Goal: Transaction & Acquisition: Purchase product/service

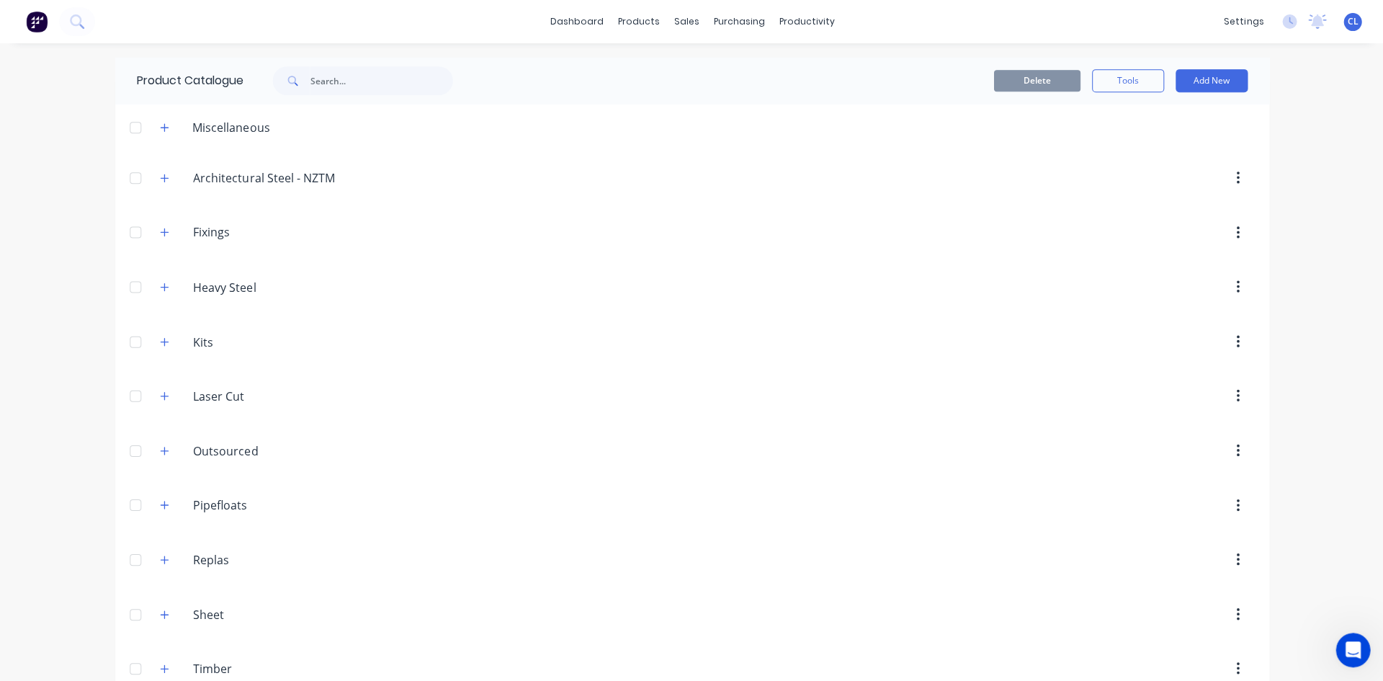
click at [160, 285] on icon "button" at bounding box center [164, 287] width 9 height 10
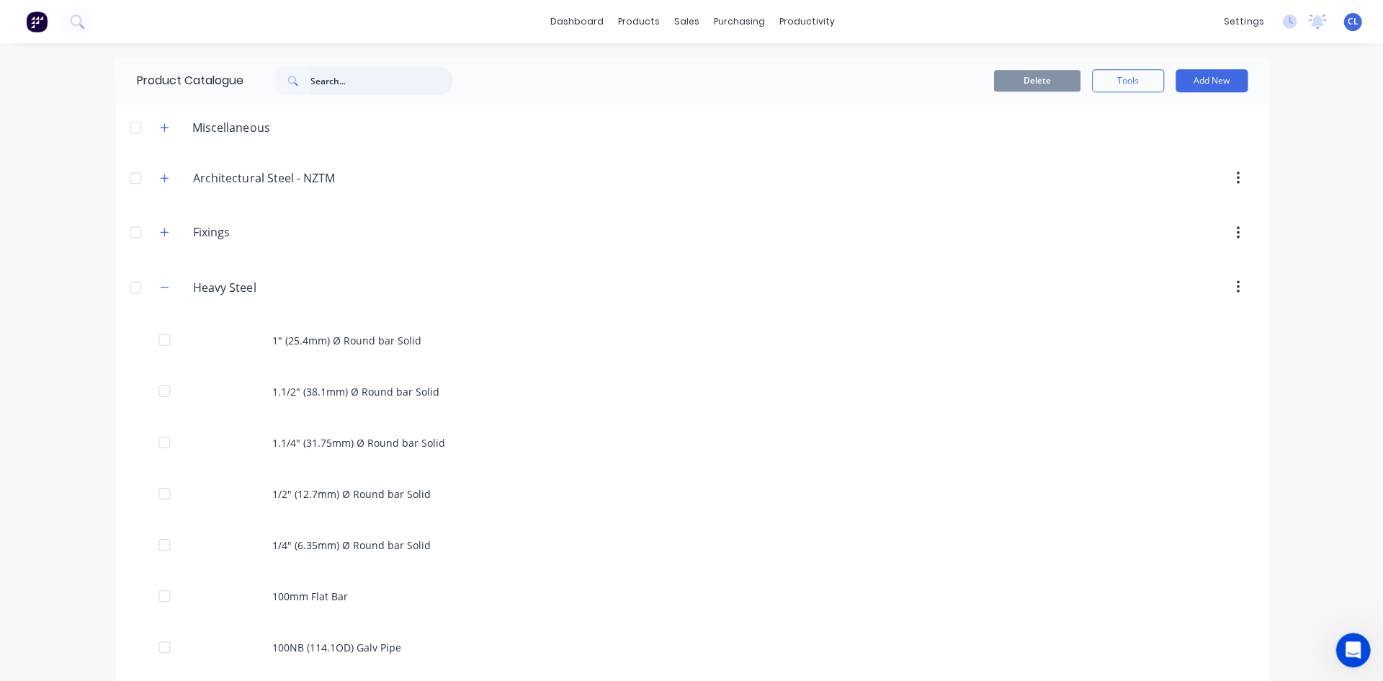
click at [388, 80] on input "text" at bounding box center [381, 80] width 143 height 29
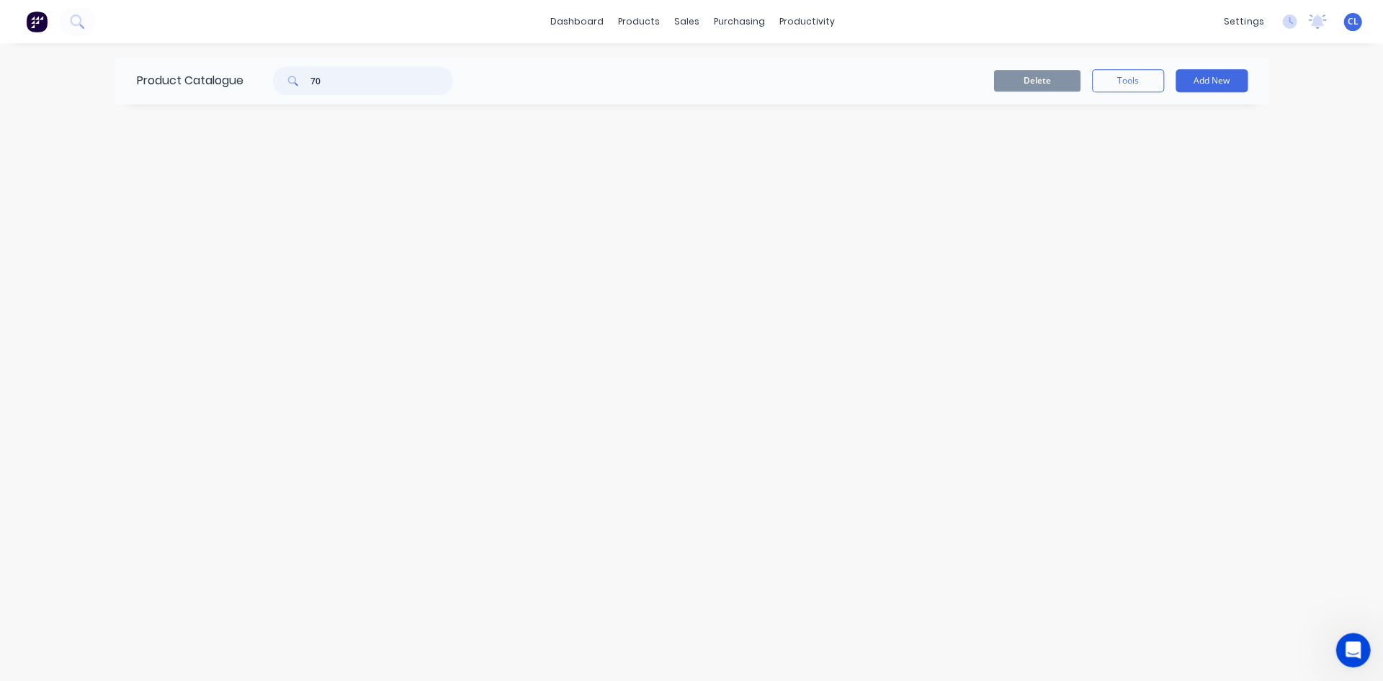
type input "7"
type input "80"
click at [317, 234] on div "80mm Flat Bar" at bounding box center [691, 235] width 1153 height 51
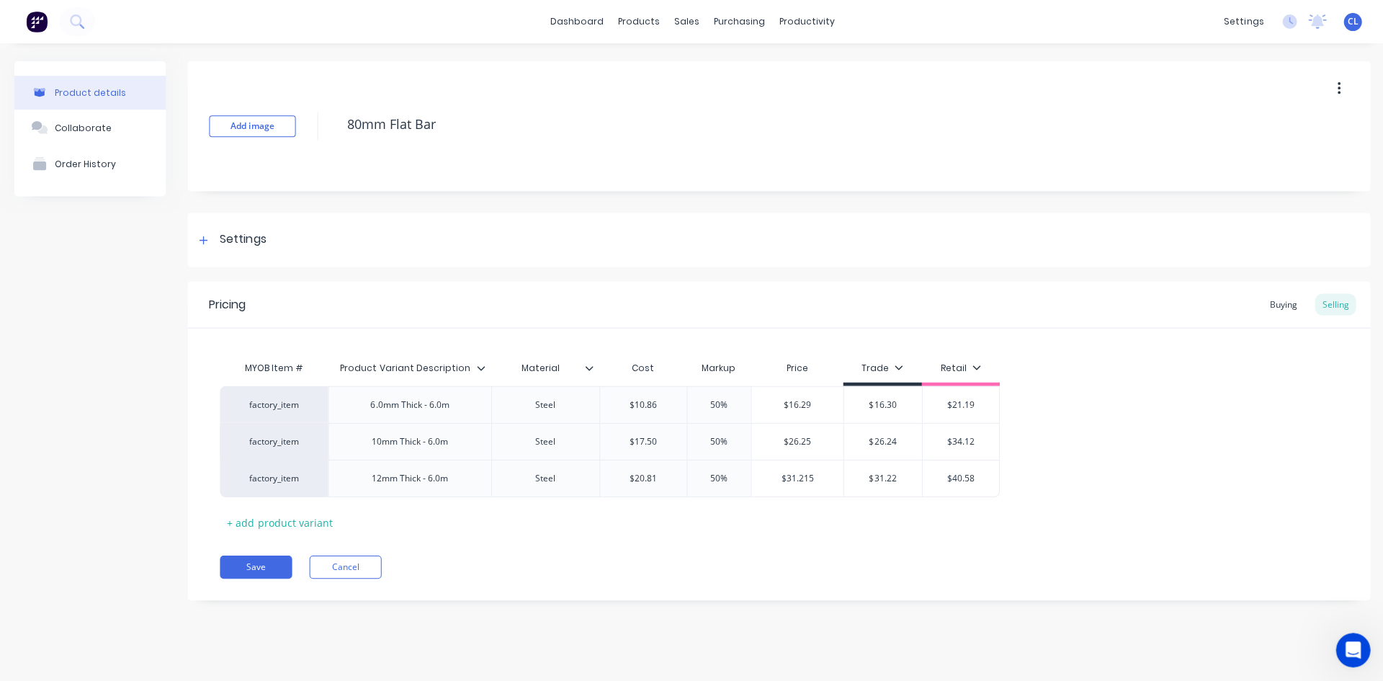
type textarea "x"
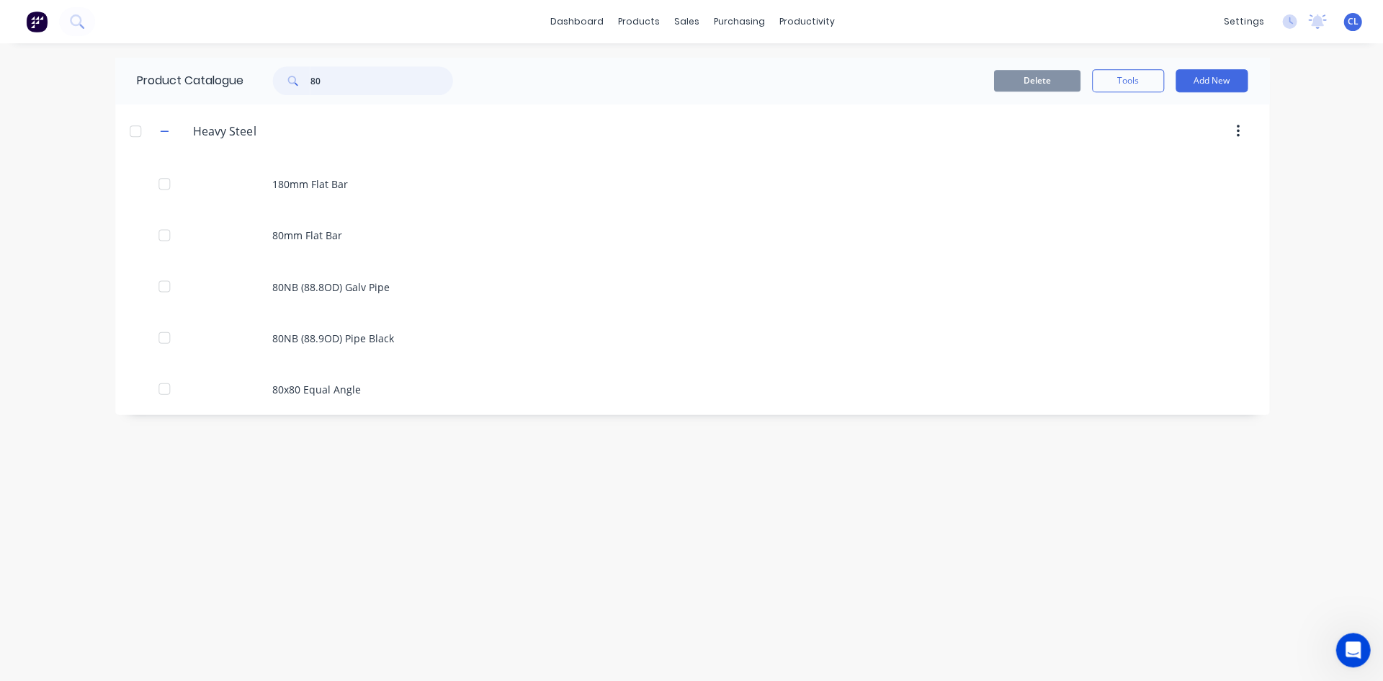
drag, startPoint x: 321, startPoint y: 76, endPoint x: 272, endPoint y: 79, distance: 48.4
click at [272, 79] on div "80" at bounding box center [355, 80] width 195 height 29
type input "75"
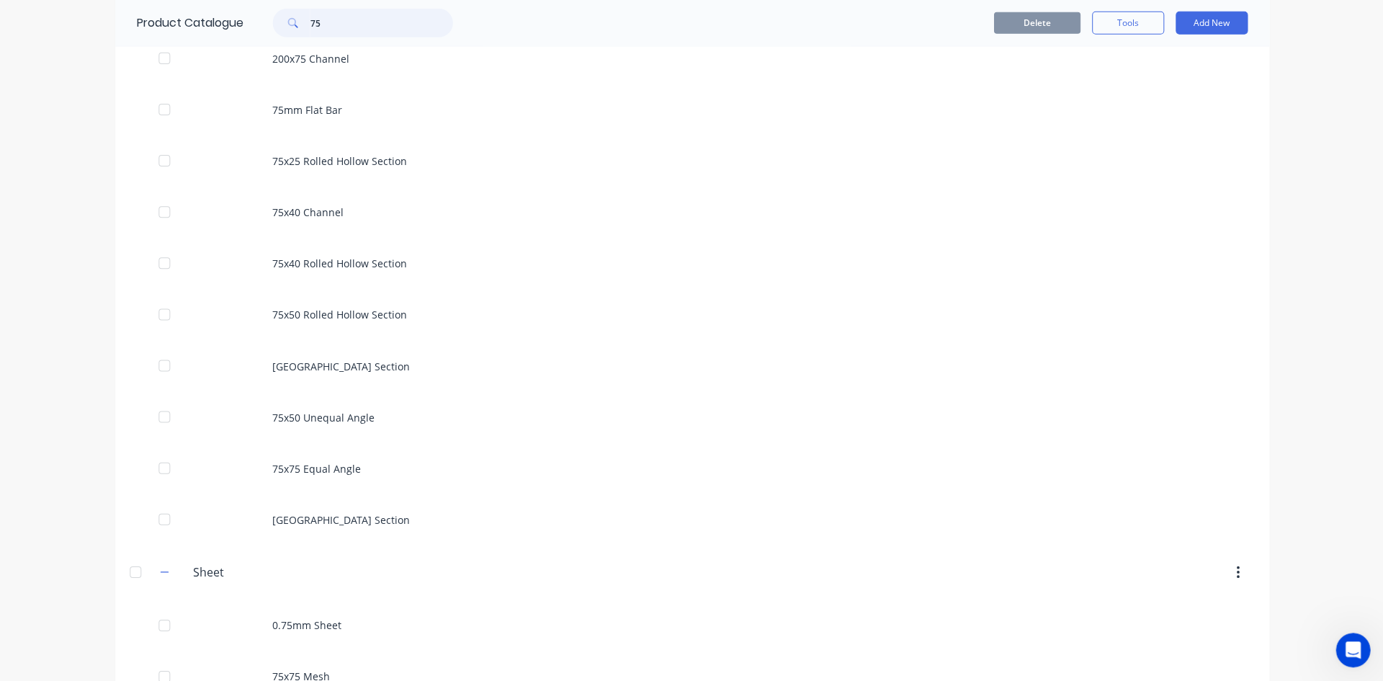
scroll to position [416, 0]
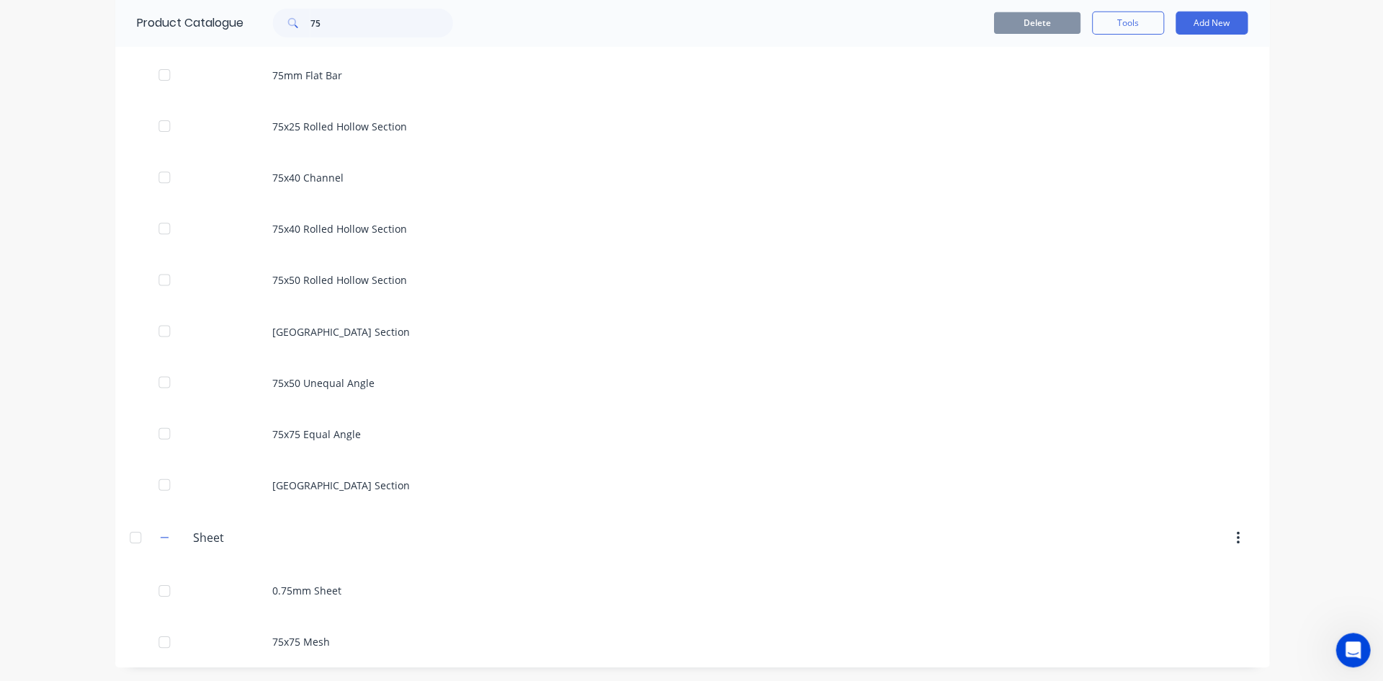
click at [295, 76] on div "75mm Flat Bar" at bounding box center [691, 75] width 1153 height 51
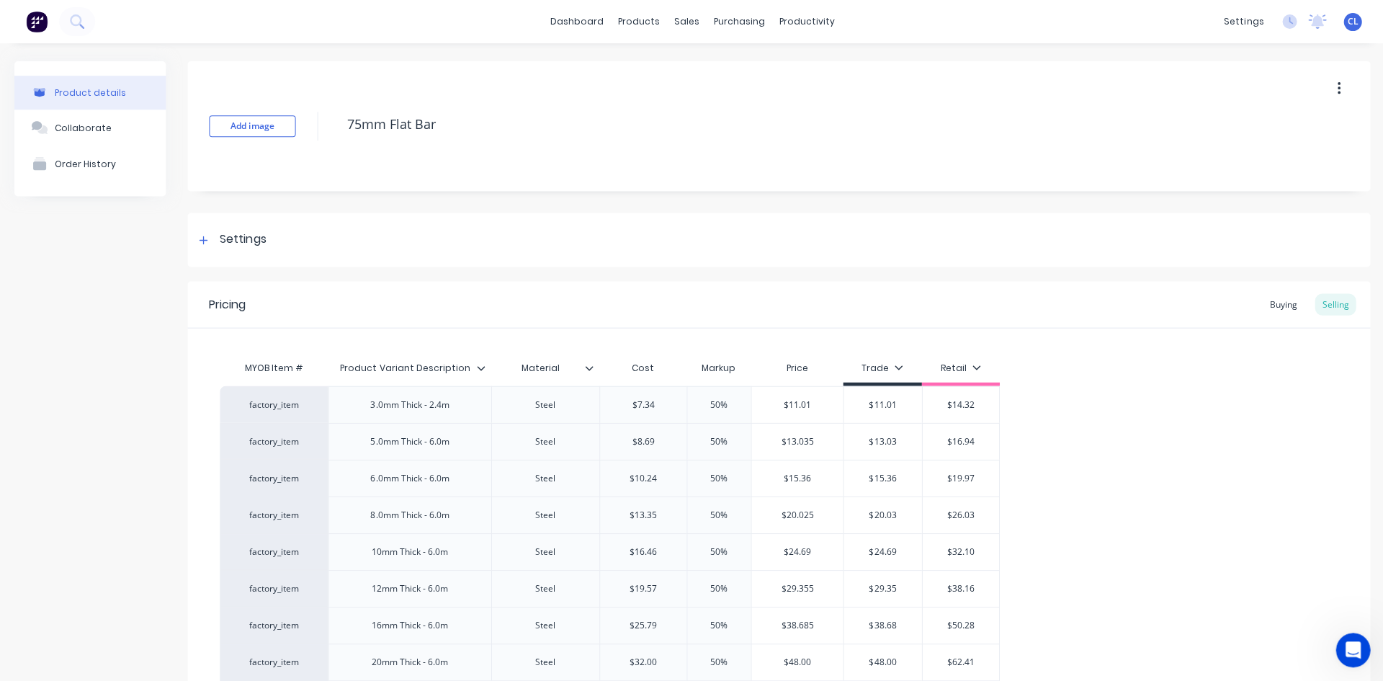
type textarea "x"
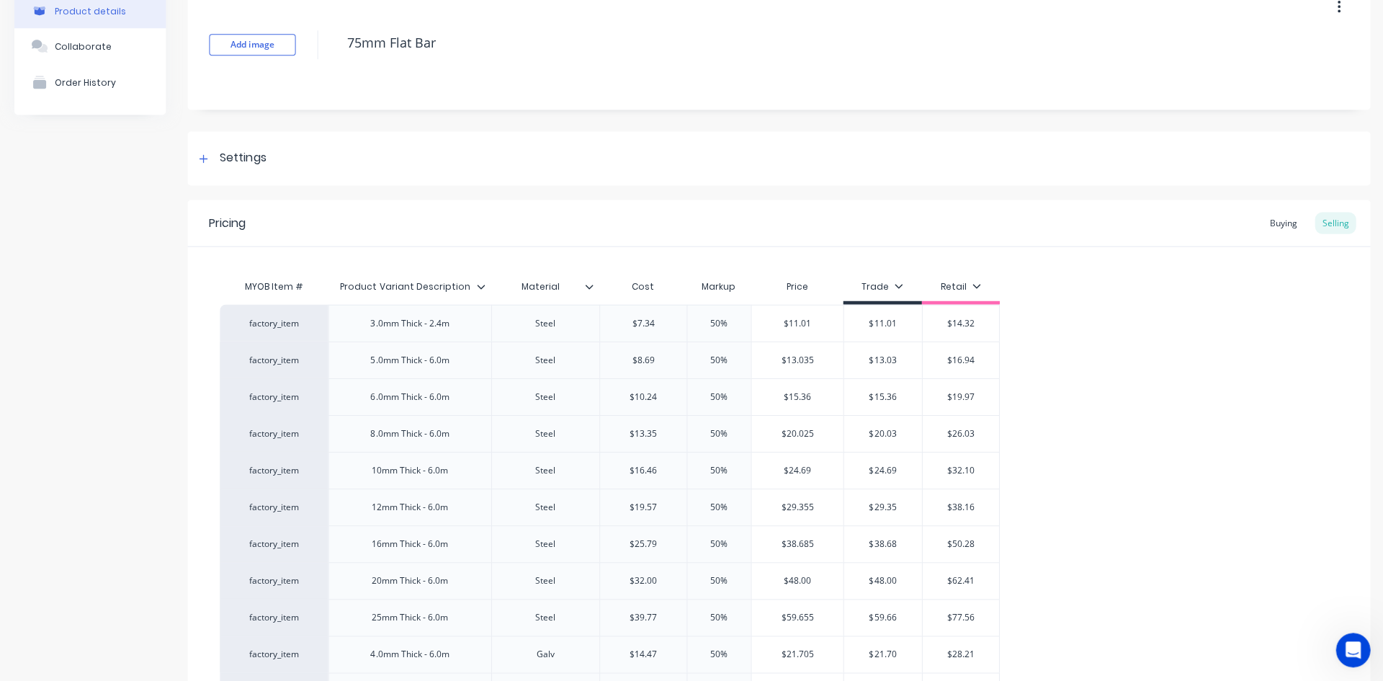
scroll to position [216, 0]
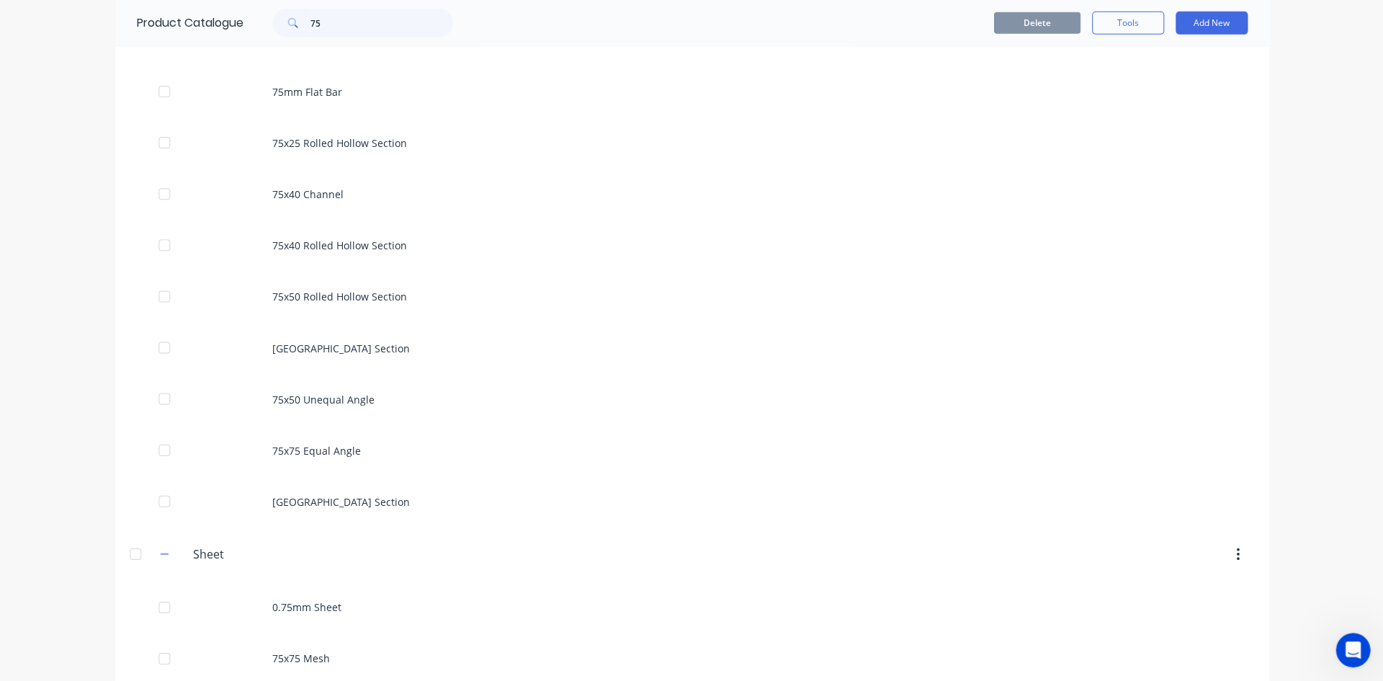
scroll to position [416, 0]
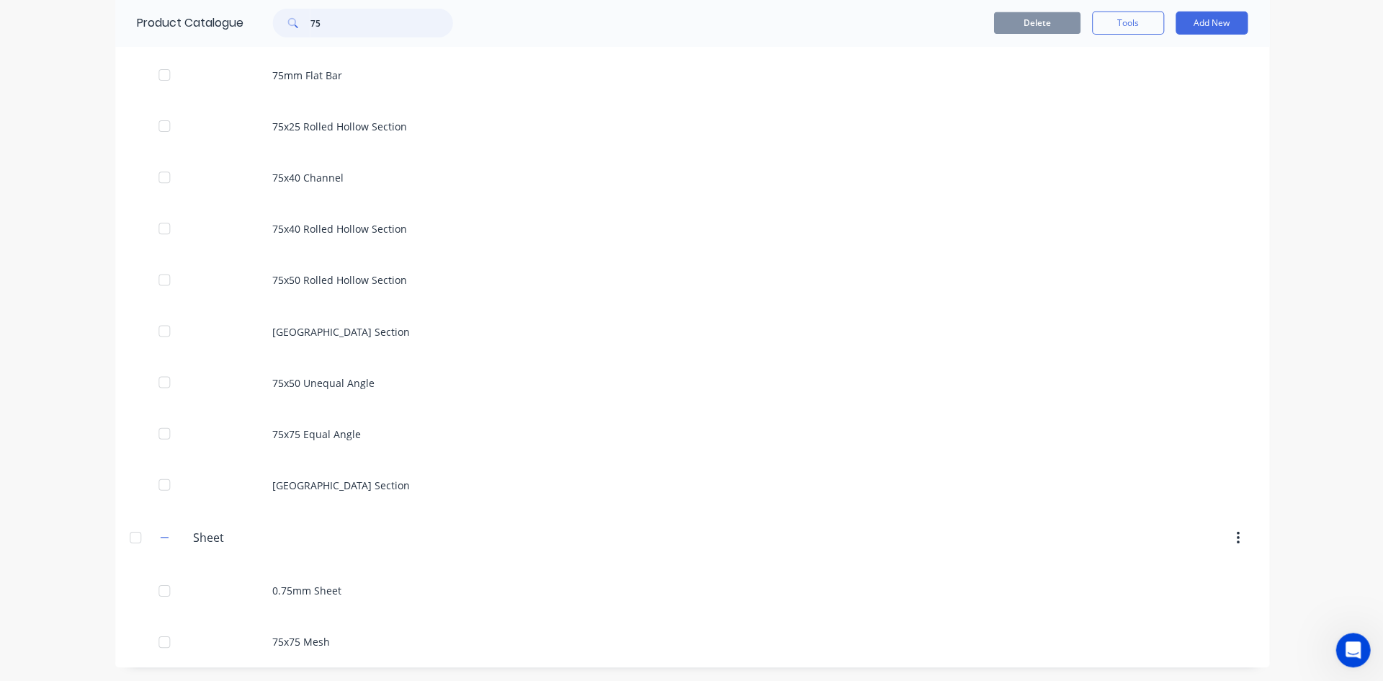
drag, startPoint x: 337, startPoint y: 19, endPoint x: 287, endPoint y: 22, distance: 50.6
click at [287, 22] on div "75" at bounding box center [362, 23] width 180 height 29
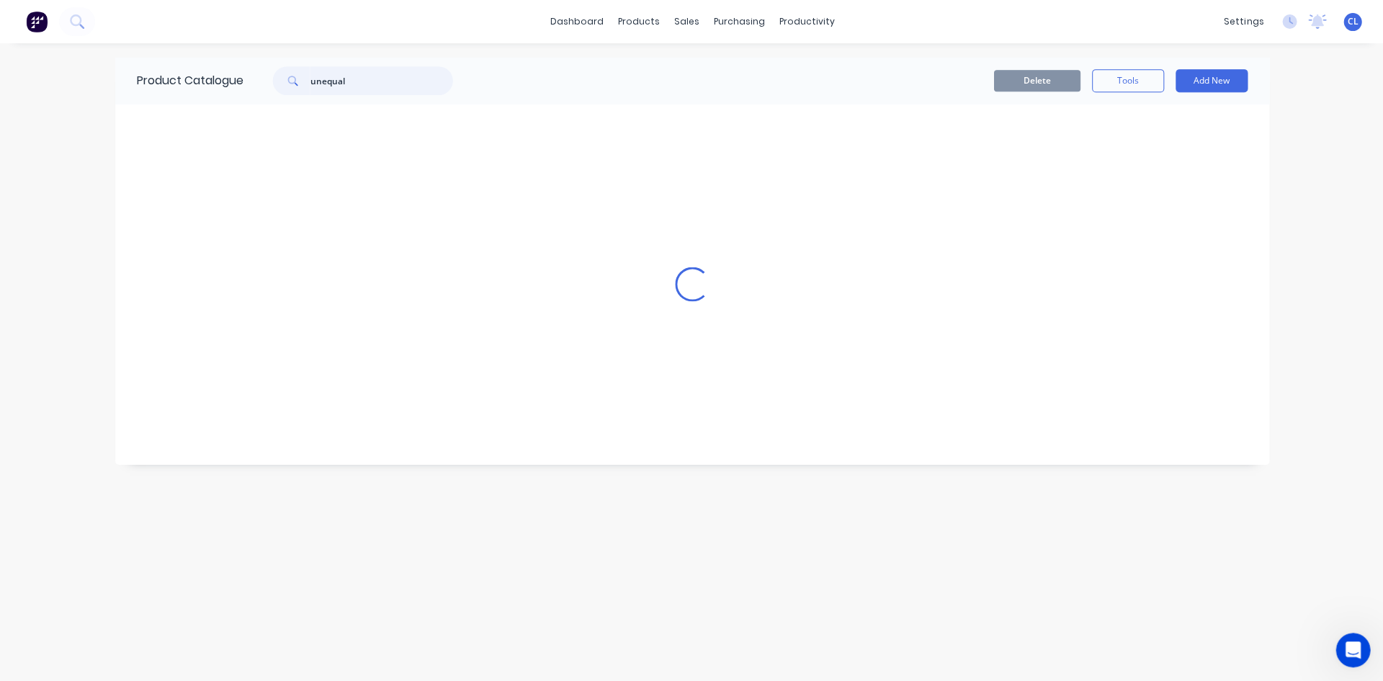
scroll to position [0, 0]
type input "unequal angle"
click at [328, 290] on div "75x50 Unequal Angle" at bounding box center [691, 286] width 1153 height 51
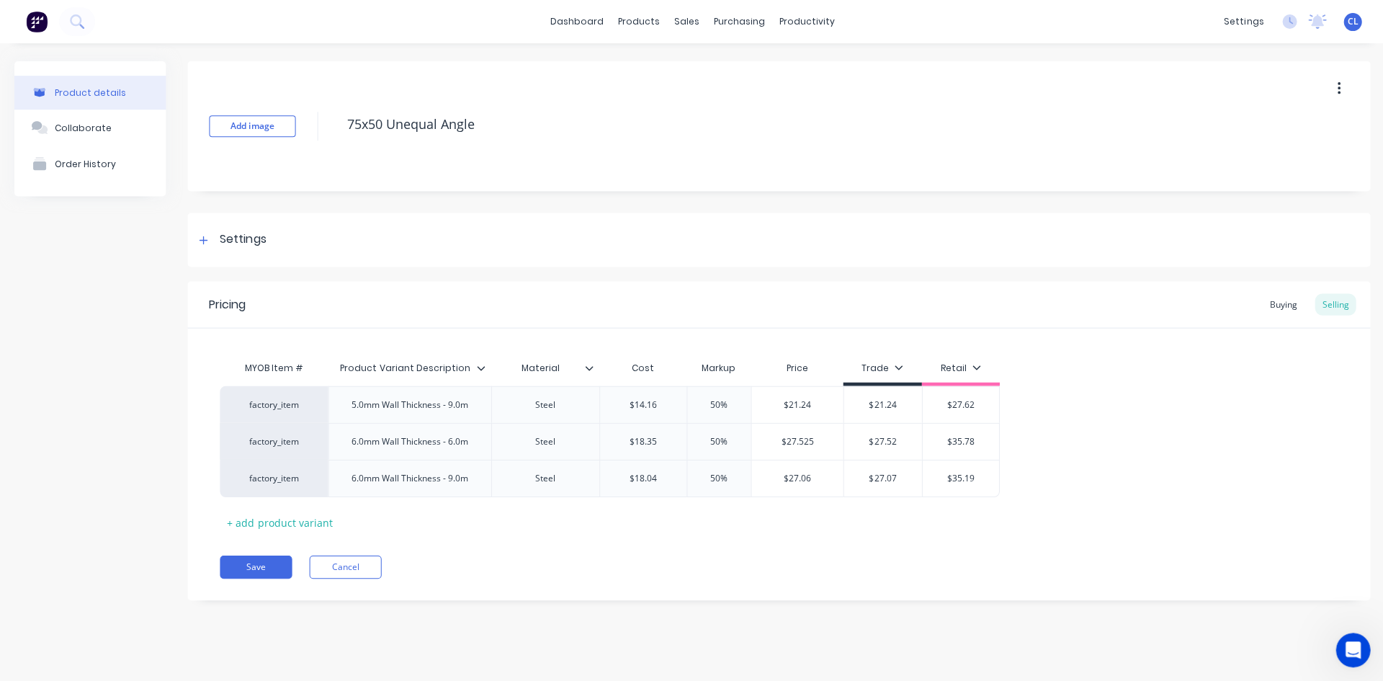
type textarea "x"
